Goal: Task Accomplishment & Management: Use online tool/utility

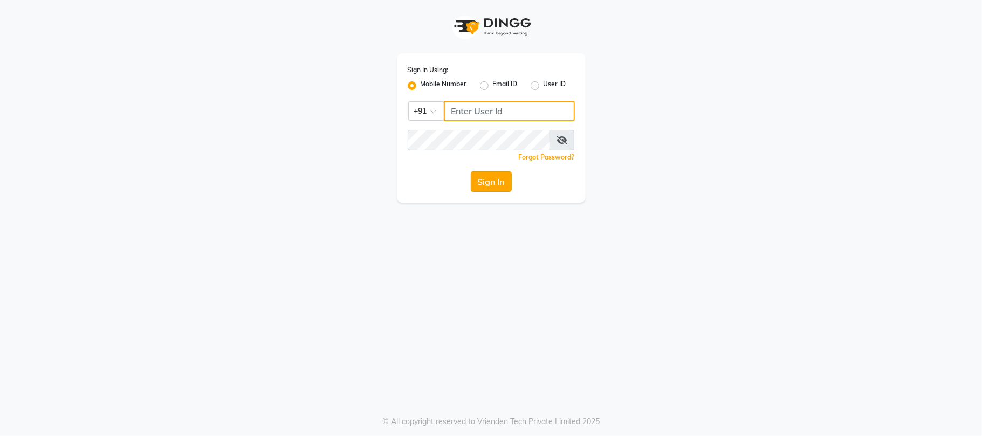
type input "9709702444"
click at [475, 183] on button "Sign In" at bounding box center [491, 181] width 41 height 20
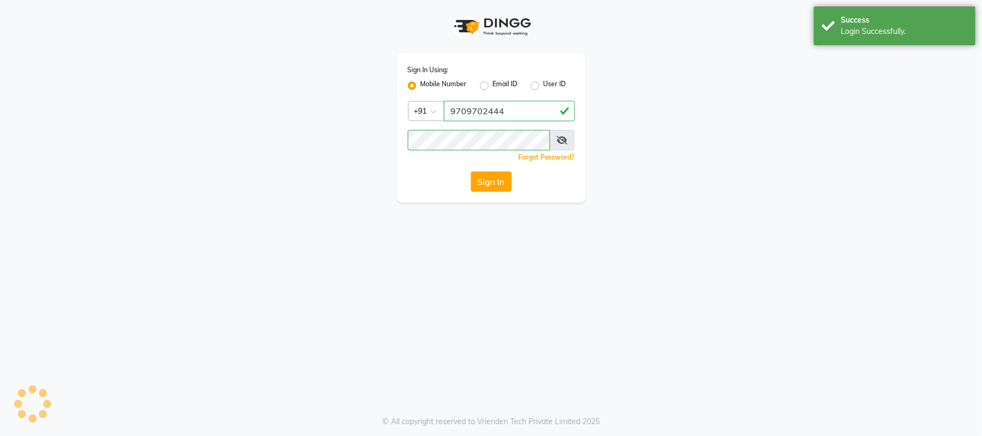
select select "3982"
select select "service"
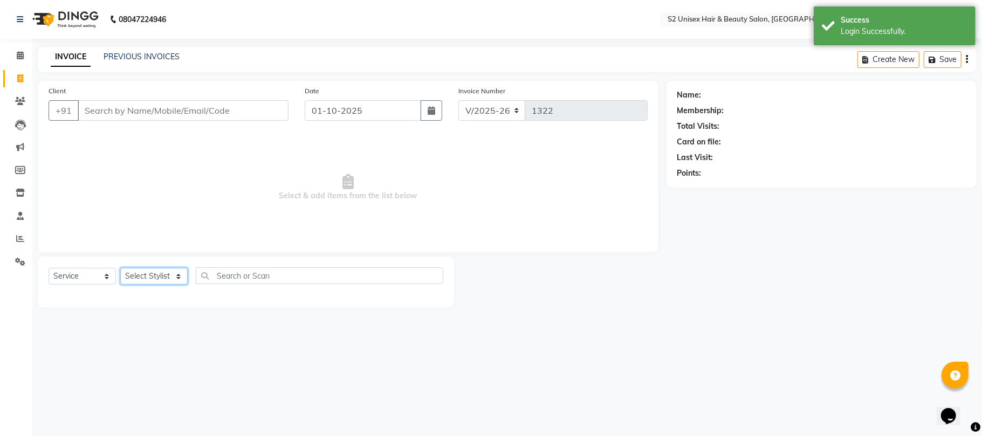
click at [139, 284] on select "Select Stylist [PERSON_NAME] Gulshan KHUSHI [PERSON_NAME] [PERSON_NAME] S2 salo…" at bounding box center [153, 276] width 67 height 17
select select "20294"
click at [120, 268] on select "Select Stylist [PERSON_NAME] Gulshan KHUSHI [PERSON_NAME] [PERSON_NAME] S2 salo…" at bounding box center [153, 276] width 67 height 17
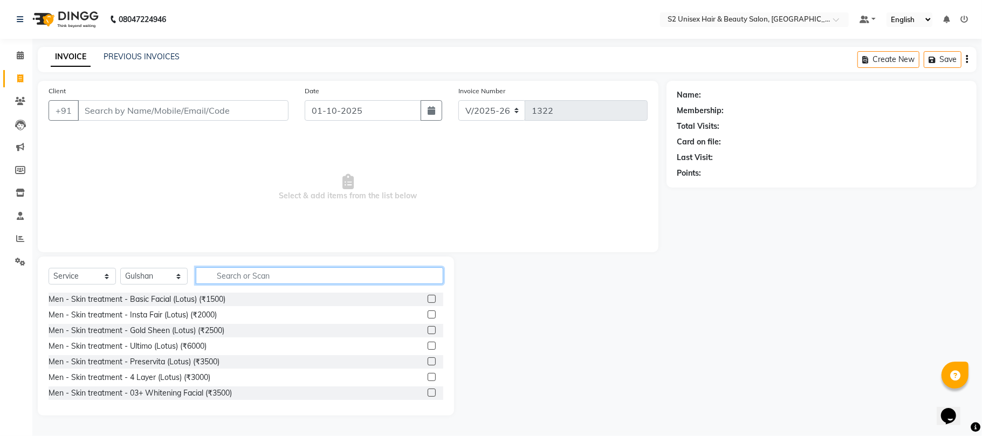
click at [264, 273] on input "text" at bounding box center [320, 275] width 248 height 17
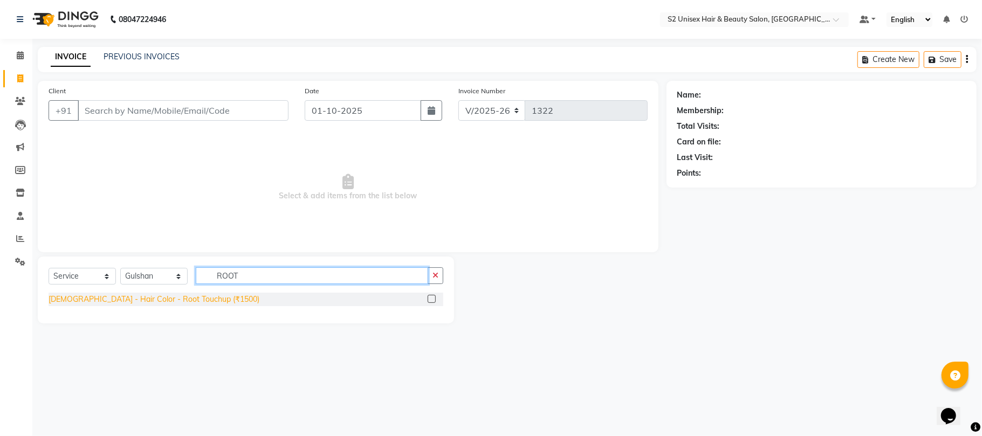
type input "ROOT"
drag, startPoint x: 167, startPoint y: 301, endPoint x: 337, endPoint y: 272, distance: 172.8
click at [167, 301] on div "[DEMOGRAPHIC_DATA] - Hair Color - Root Touchup (₹1500)" at bounding box center [154, 299] width 211 height 11
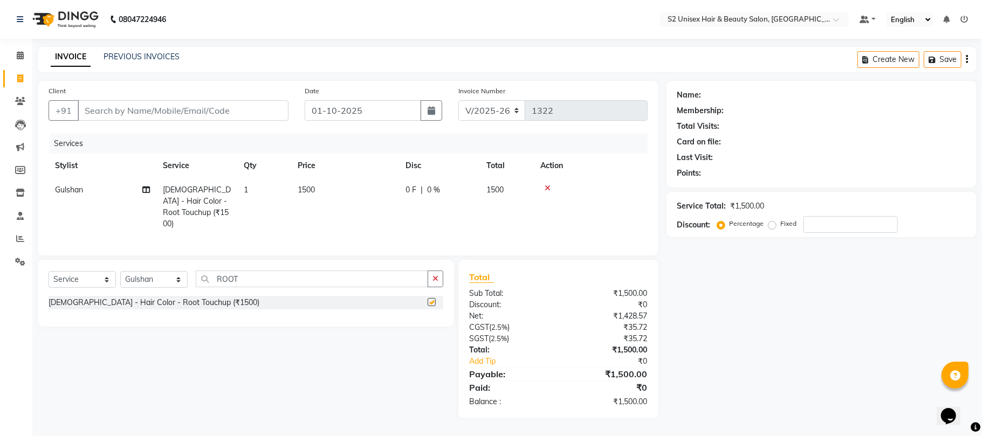
checkbox input "false"
click at [309, 192] on span "1500" at bounding box center [306, 190] width 17 height 10
select select "20294"
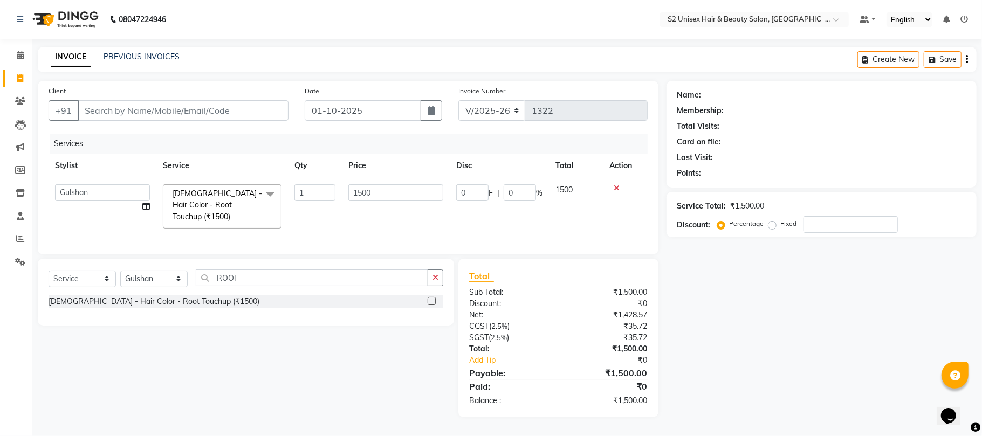
drag, startPoint x: 439, startPoint y: 280, endPoint x: 261, endPoint y: 136, distance: 229.3
click at [413, 262] on div "Select Service Product Membership Package Voucher Prepaid Gift Card Select Styl…" at bounding box center [246, 292] width 416 height 67
click at [175, 111] on input "Client" at bounding box center [183, 110] width 211 height 20
click at [616, 184] on icon at bounding box center [617, 188] width 6 height 8
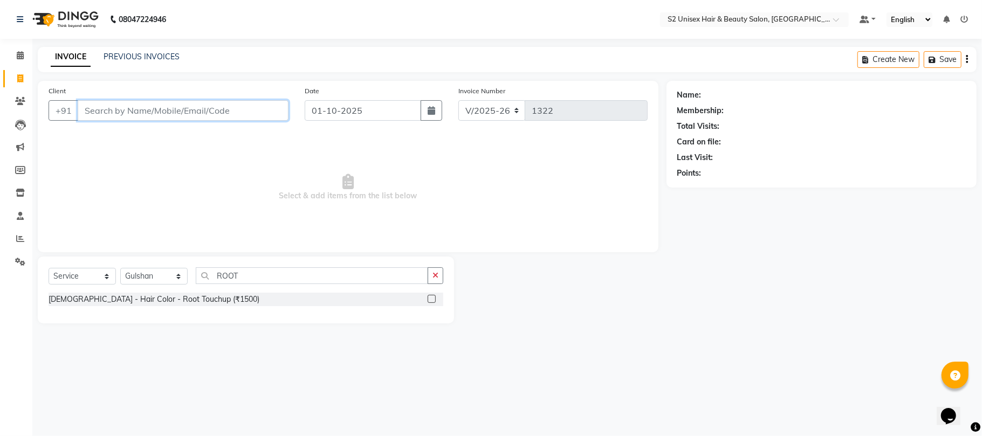
click at [156, 110] on input "Client" at bounding box center [183, 110] width 211 height 20
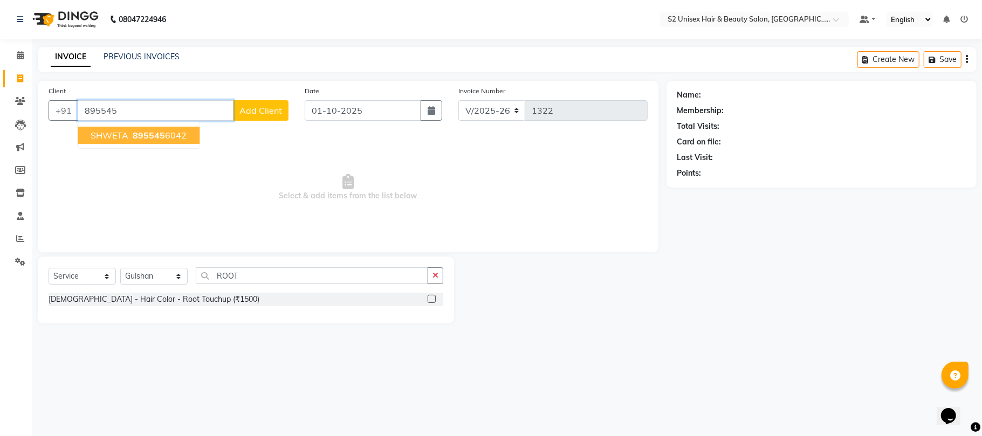
click at [99, 139] on span "SHWETA" at bounding box center [110, 135] width 38 height 11
type input "8955456042"
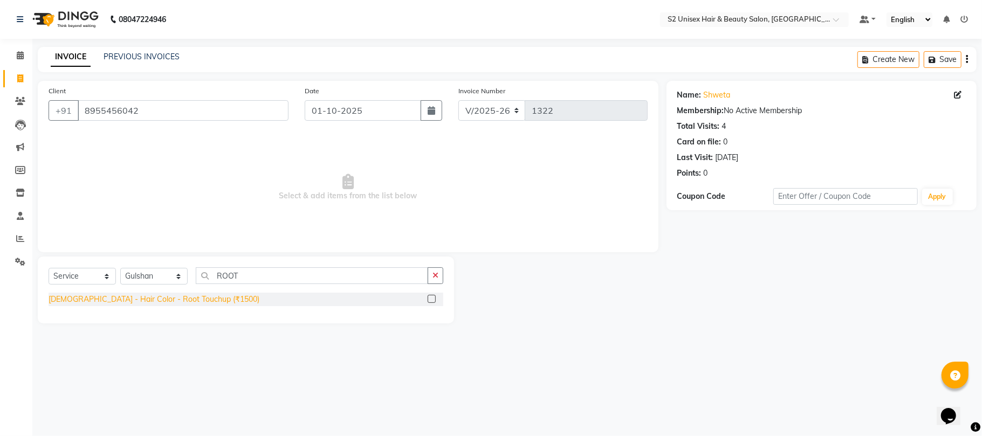
click at [121, 294] on div "[DEMOGRAPHIC_DATA] - Hair Color - Root Touchup (₹1500)" at bounding box center [154, 299] width 211 height 11
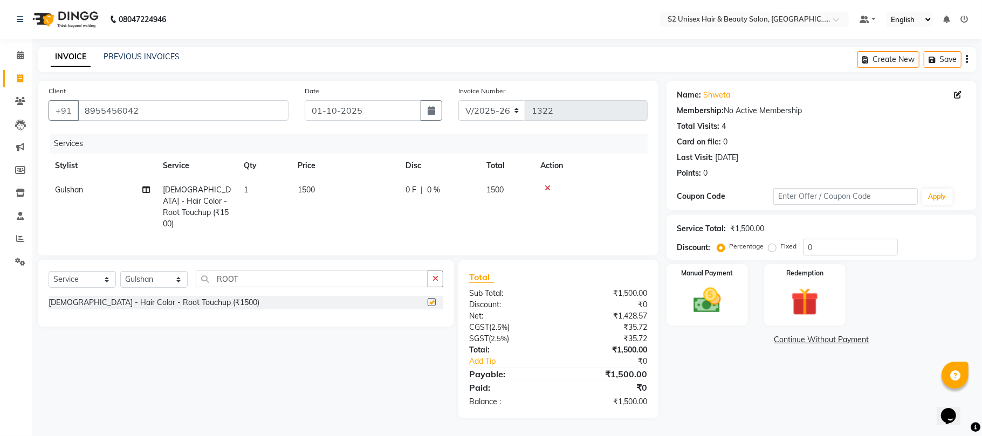
checkbox input "false"
click at [440, 274] on button "button" at bounding box center [436, 279] width 16 height 17
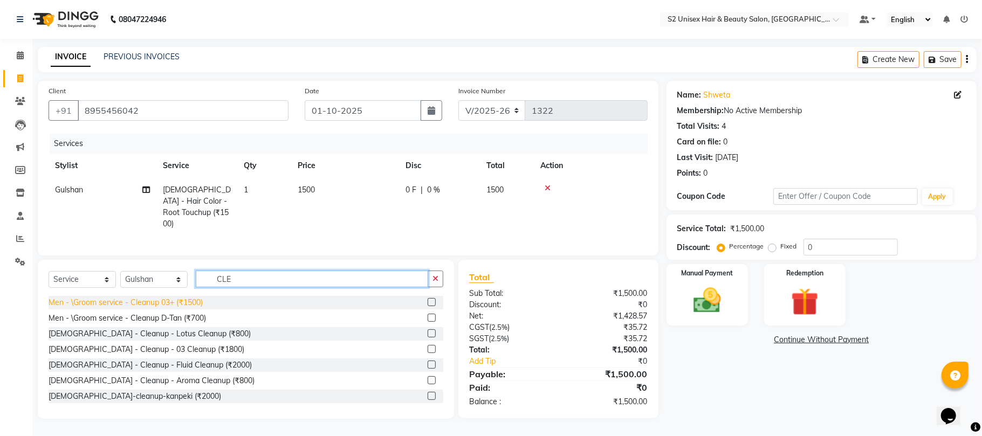
type input "CLE"
click at [114, 303] on div "Men - \Groom service - Cleanup 03+ (₹1500)" at bounding box center [126, 302] width 154 height 11
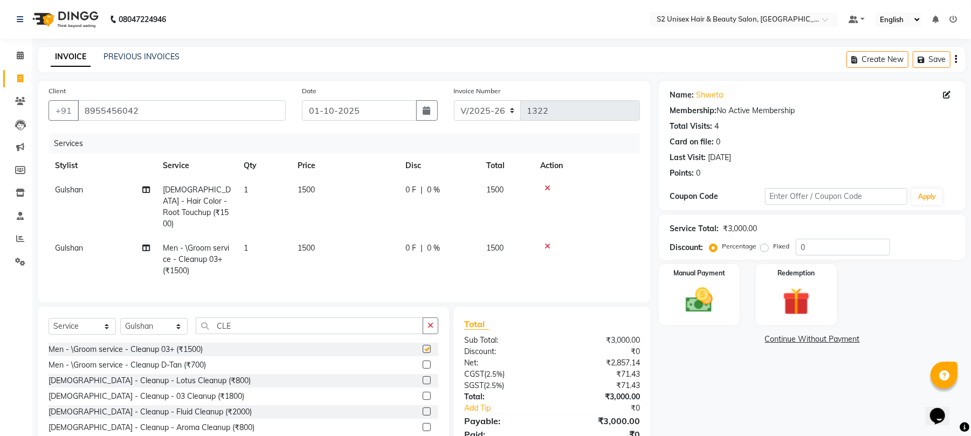
checkbox input "false"
click at [305, 186] on span "1500" at bounding box center [306, 190] width 17 height 10
select select "20294"
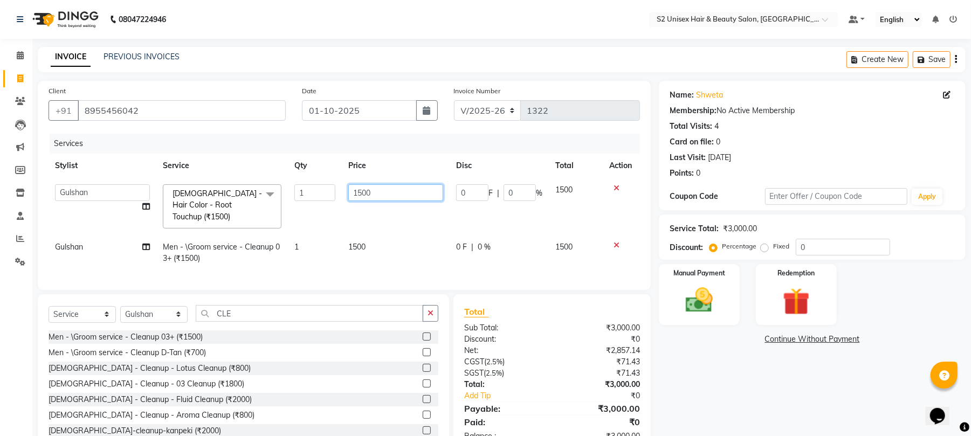
click at [361, 197] on input "1500" at bounding box center [395, 192] width 95 height 17
type input "2000"
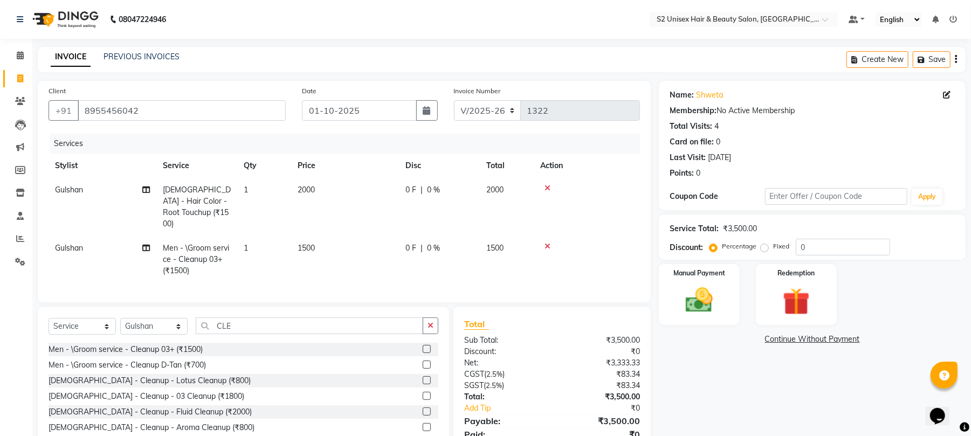
click at [786, 385] on div "Name: Shweta Membership: No Active Membership Total Visits: 4 Card on file: 0 L…" at bounding box center [816, 273] width 315 height 385
click at [773, 246] on label "Fixed" at bounding box center [781, 247] width 16 height 10
click at [763, 246] on input "Fixed" at bounding box center [767, 247] width 8 height 8
radio input "true"
click at [800, 248] on input "0" at bounding box center [843, 247] width 94 height 17
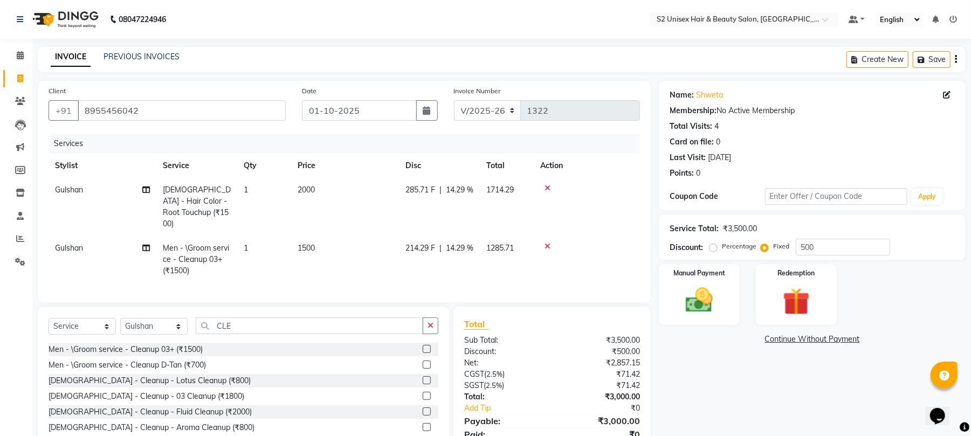
click at [727, 369] on div "Name: Shweta Membership: No Active Membership Total Visits: 4 Card on file: 0 L…" at bounding box center [816, 273] width 315 height 385
click at [845, 246] on input "500" at bounding box center [843, 247] width 94 height 17
type input "5"
drag, startPoint x: 714, startPoint y: 248, endPoint x: 807, endPoint y: 238, distance: 93.8
click at [722, 247] on label "Percentage" at bounding box center [739, 247] width 35 height 10
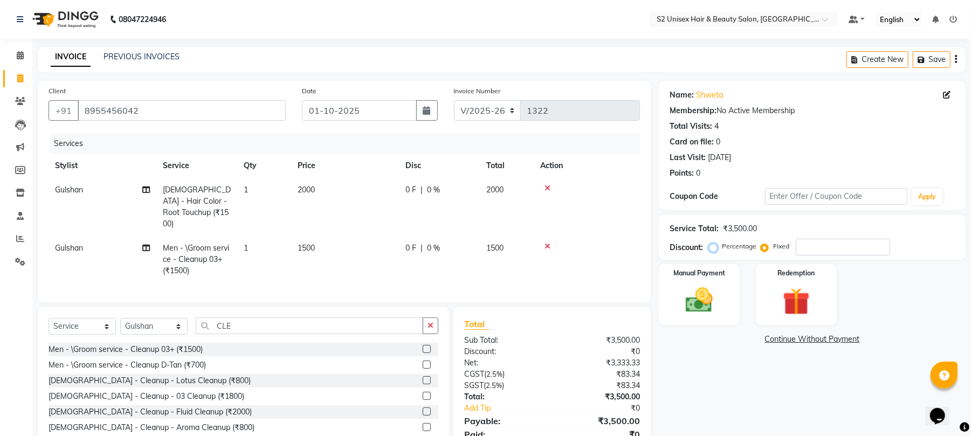
click at [715, 247] on input "Percentage" at bounding box center [716, 247] width 8 height 8
radio input "true"
click at [810, 237] on div "Service Total: ₹3,500.00 Discount: Percentage Fixed" at bounding box center [812, 237] width 285 height 37
click at [809, 250] on input "number" at bounding box center [843, 247] width 94 height 17
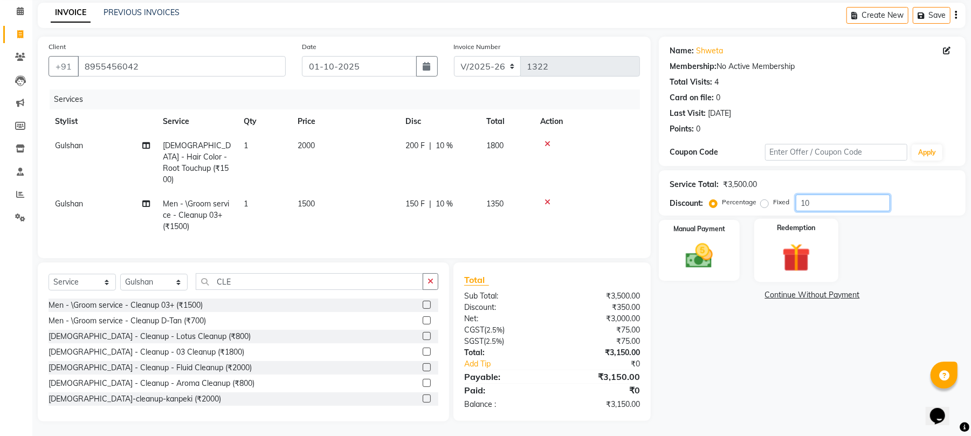
scroll to position [45, 0]
click at [831, 199] on input "10" at bounding box center [843, 202] width 94 height 17
type input "14.2"
click at [730, 368] on div "Name: Shweta Membership: No Active Membership Total Visits: 4 Card on file: 0 L…" at bounding box center [816, 228] width 315 height 385
click at [696, 258] on img at bounding box center [699, 255] width 46 height 33
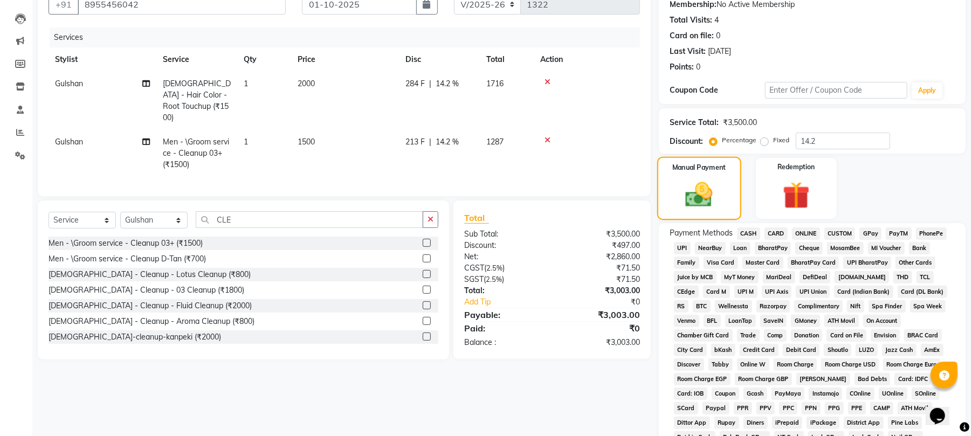
scroll to position [216, 0]
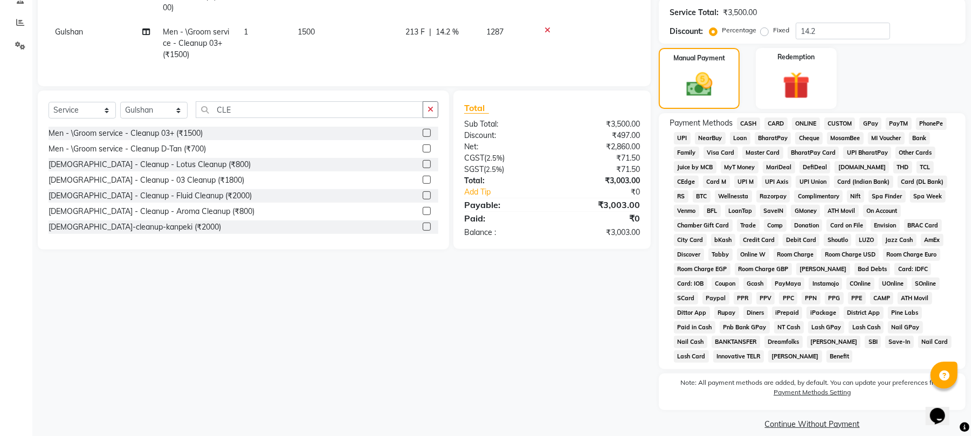
click at [749, 118] on span "CASH" at bounding box center [748, 124] width 23 height 12
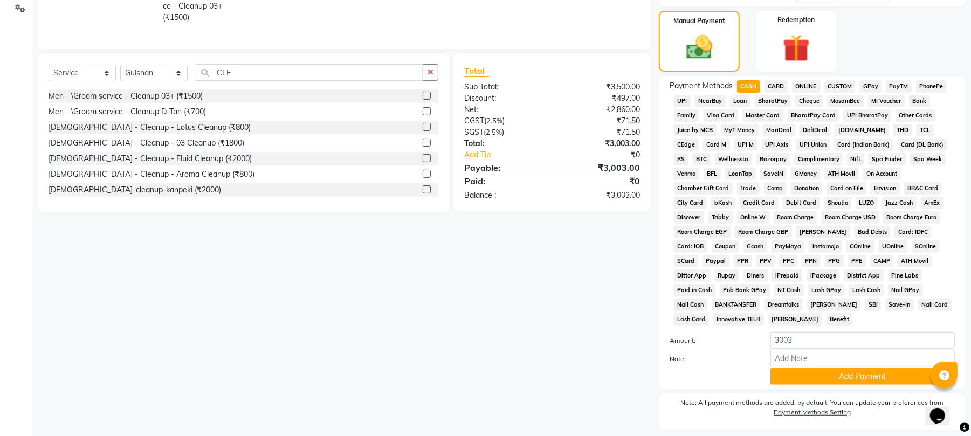
scroll to position [274, 0]
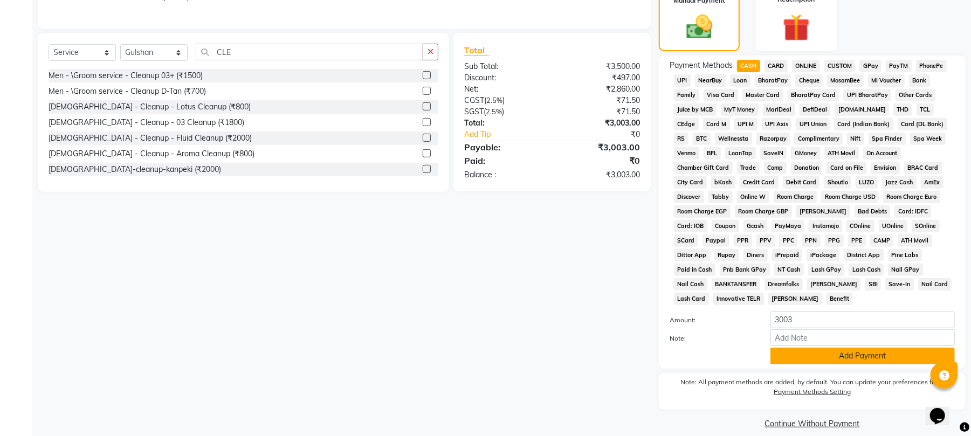
click at [798, 348] on button "Add Payment" at bounding box center [863, 356] width 184 height 17
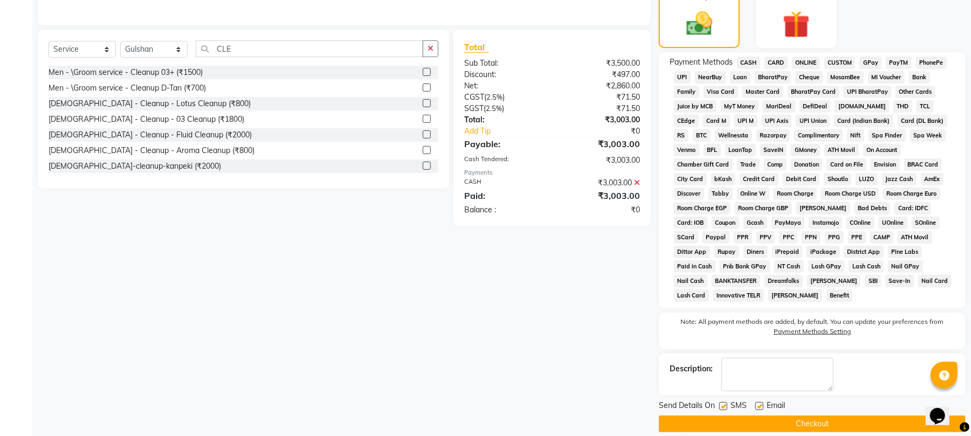
scroll to position [278, 0]
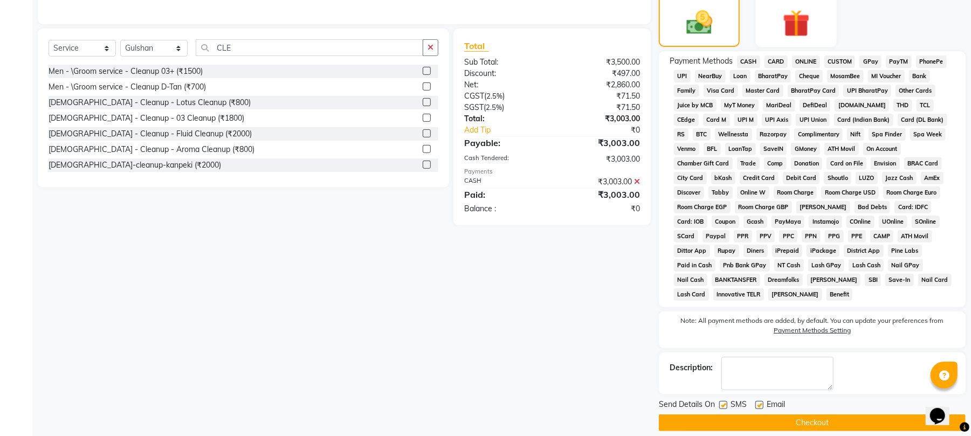
click at [724, 401] on label at bounding box center [723, 405] width 8 height 8
click at [724, 402] on input "checkbox" at bounding box center [722, 405] width 7 height 7
checkbox input "false"
click at [716, 415] on button "Checkout" at bounding box center [812, 423] width 307 height 17
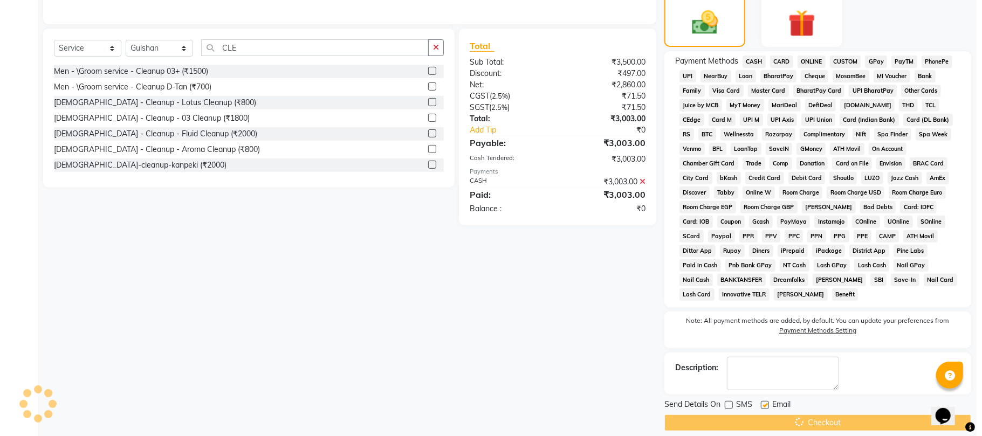
scroll to position [0, 0]
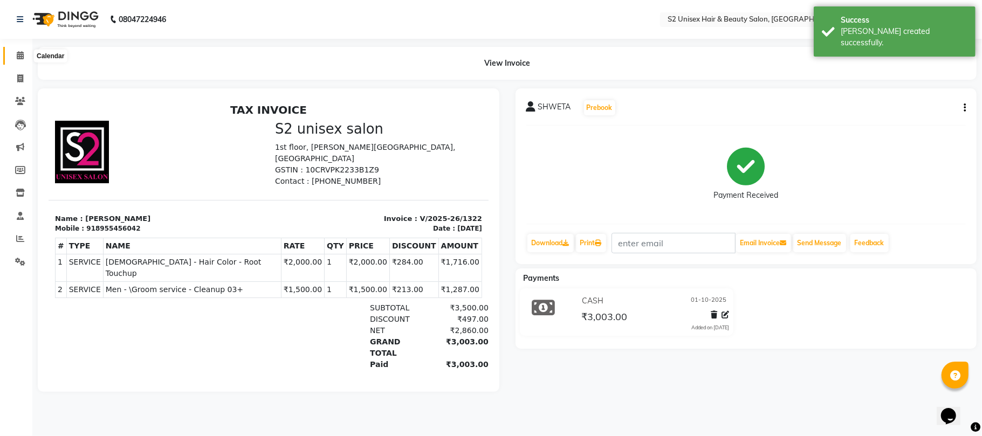
click at [18, 60] on span at bounding box center [20, 56] width 19 height 12
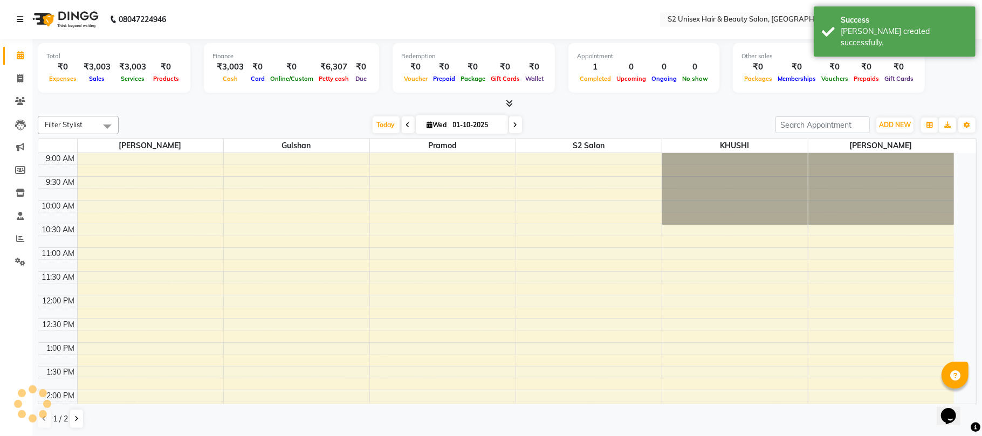
click at [18, 23] on icon at bounding box center [20, 20] width 6 height 8
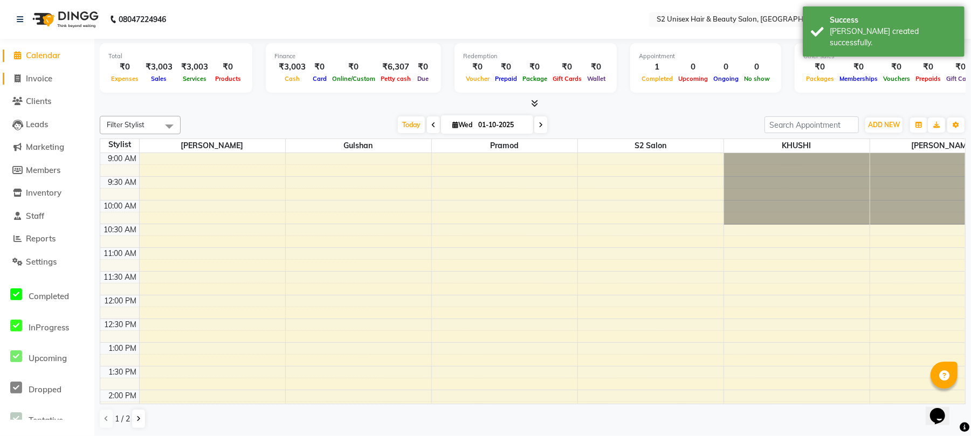
click at [29, 76] on span "Invoice" at bounding box center [39, 78] width 26 height 10
select select "service"
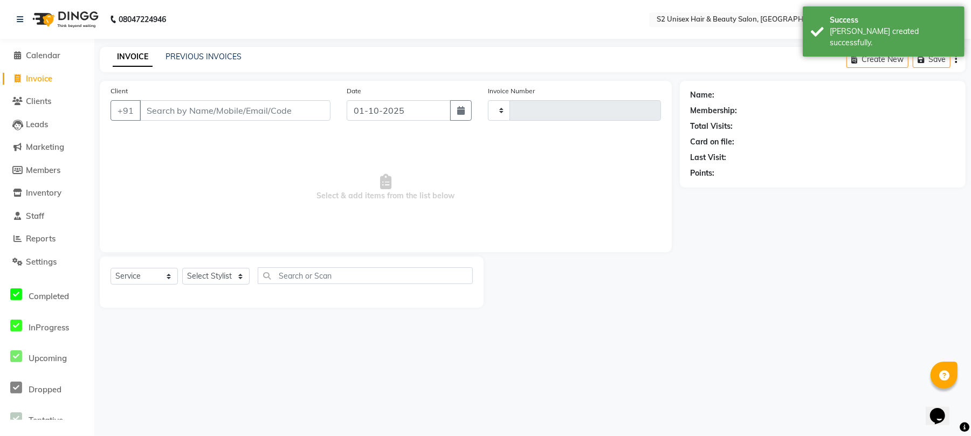
type input "1323"
select select "3982"
